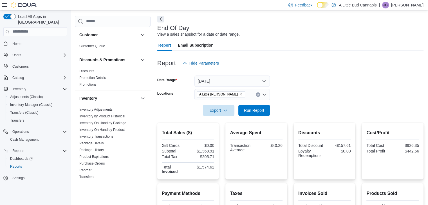
scroll to position [106, 0]
